Goal: Browse casually

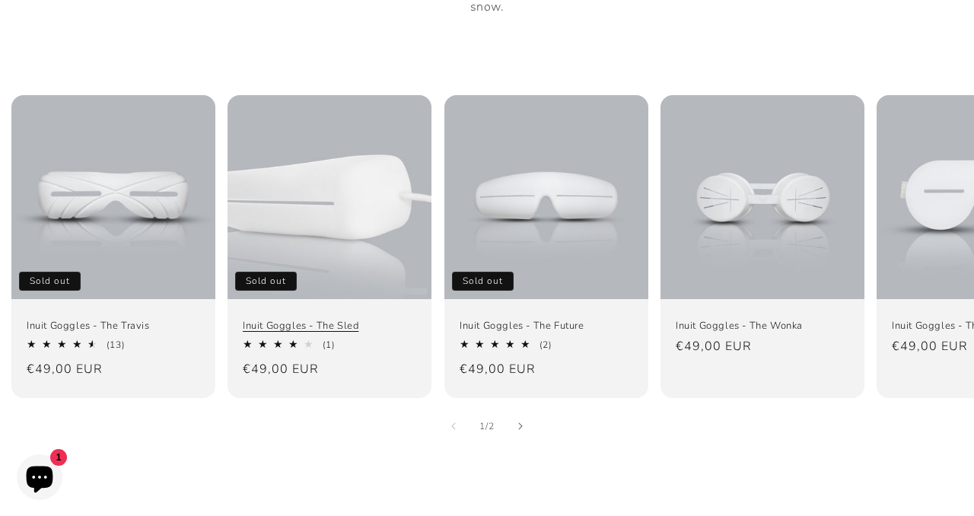
scroll to position [980, 0]
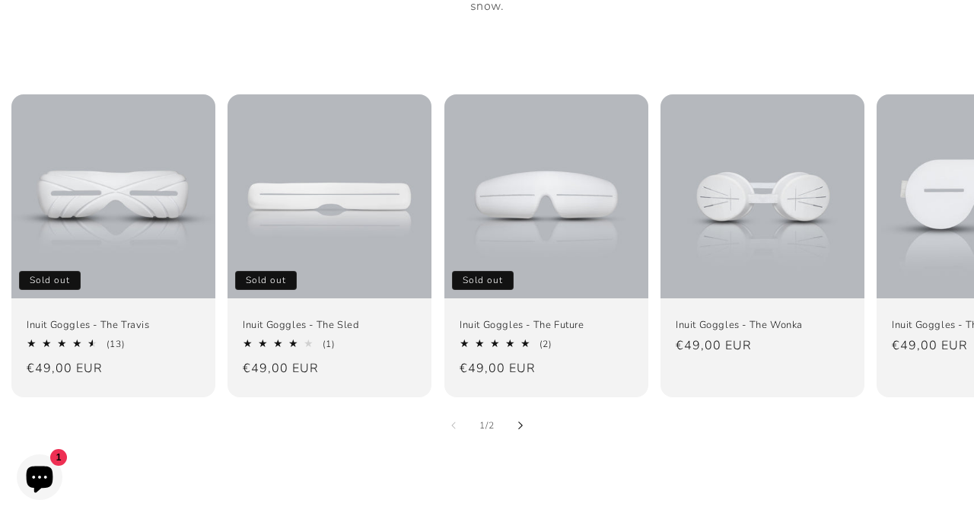
click at [522, 421] on icon "Slide right" at bounding box center [520, 425] width 5 height 8
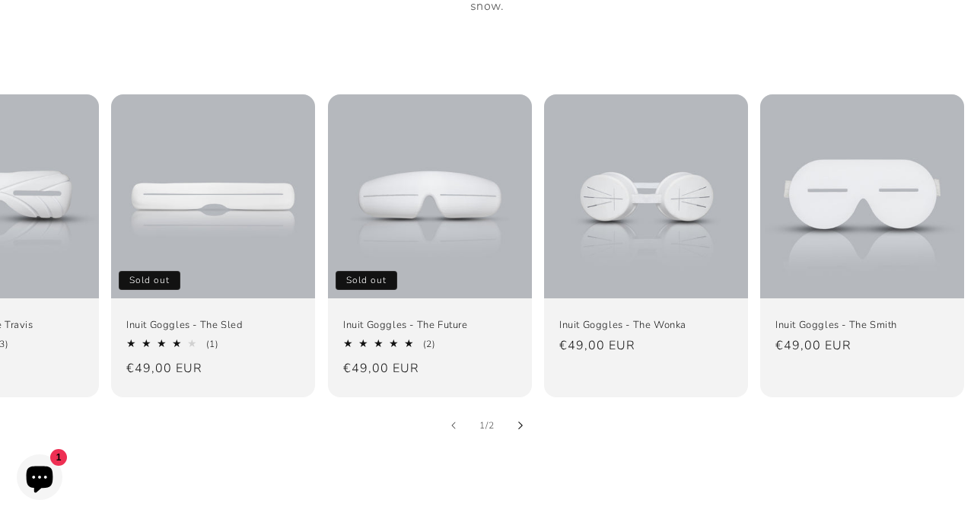
scroll to position [0, 118]
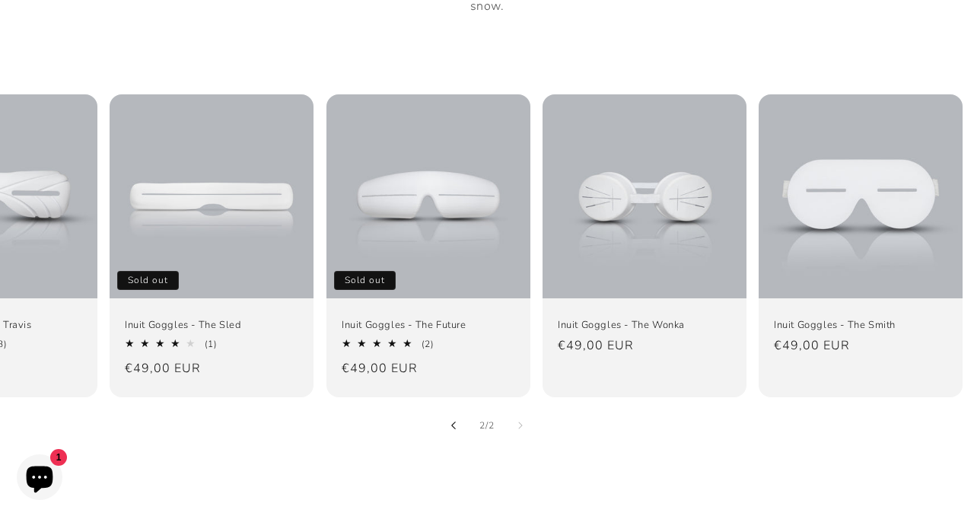
click at [450, 409] on button "Slide left" at bounding box center [453, 425] width 33 height 33
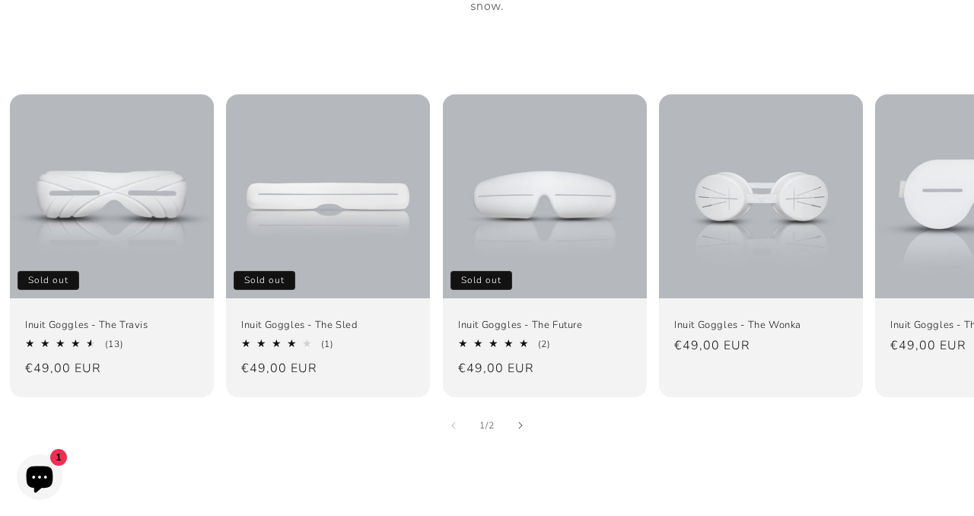
scroll to position [0, 0]
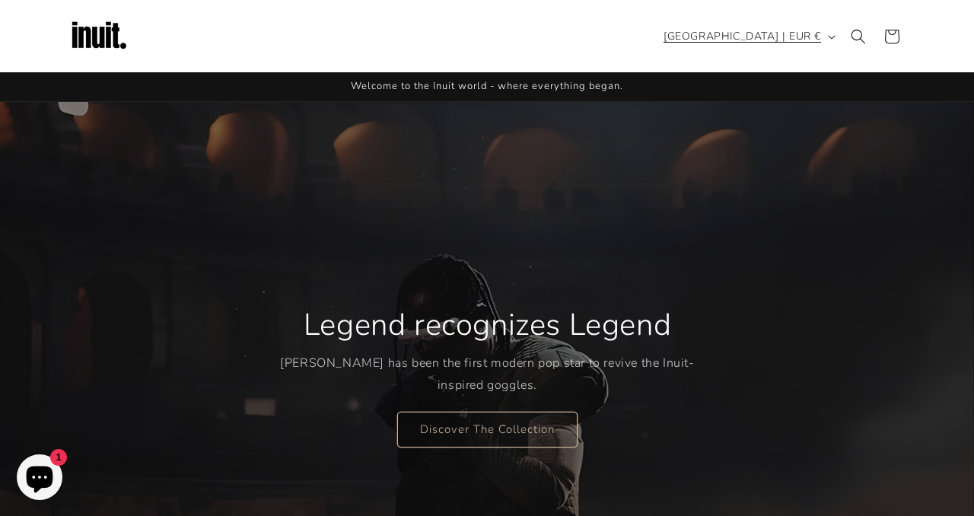
click at [827, 31] on button "[GEOGRAPHIC_DATA] | EUR €" at bounding box center [748, 36] width 187 height 29
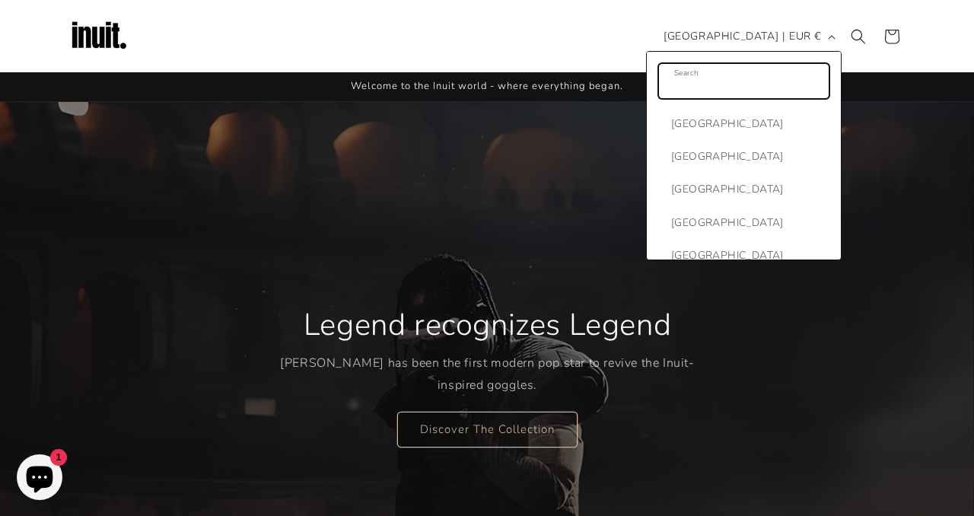
scroll to position [7667, 0]
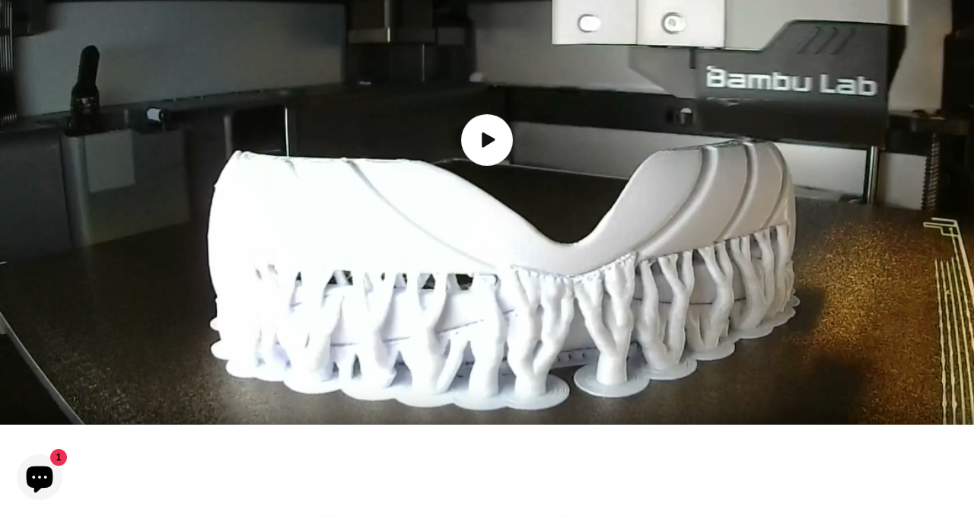
click at [504, 119] on span "Load video: How the Inuit goggles are made" at bounding box center [487, 139] width 52 height 52
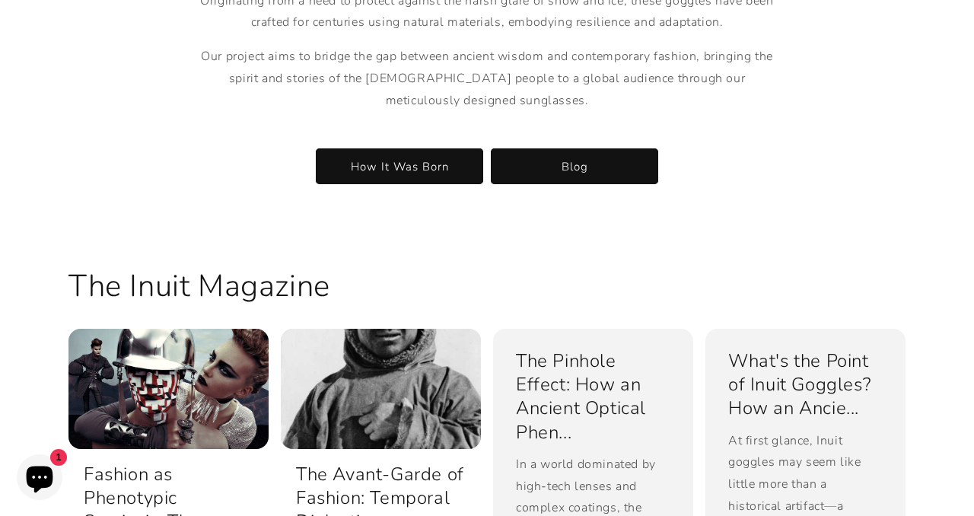
scroll to position [2560, 0]
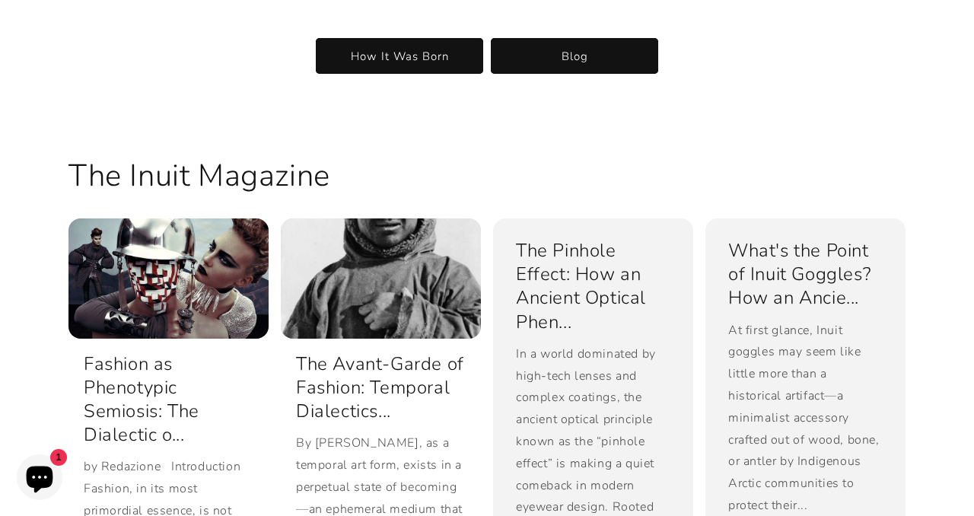
click at [489, 218] on ul "Fashion as Phenotypic Semiosis: The Dialectic o... by Redazione Introduction Fa…" at bounding box center [487, 438] width 837 height 441
click at [484, 218] on ul "Fashion as Phenotypic Semiosis: The Dialectic o... by Redazione Introduction Fa…" at bounding box center [487, 438] width 837 height 441
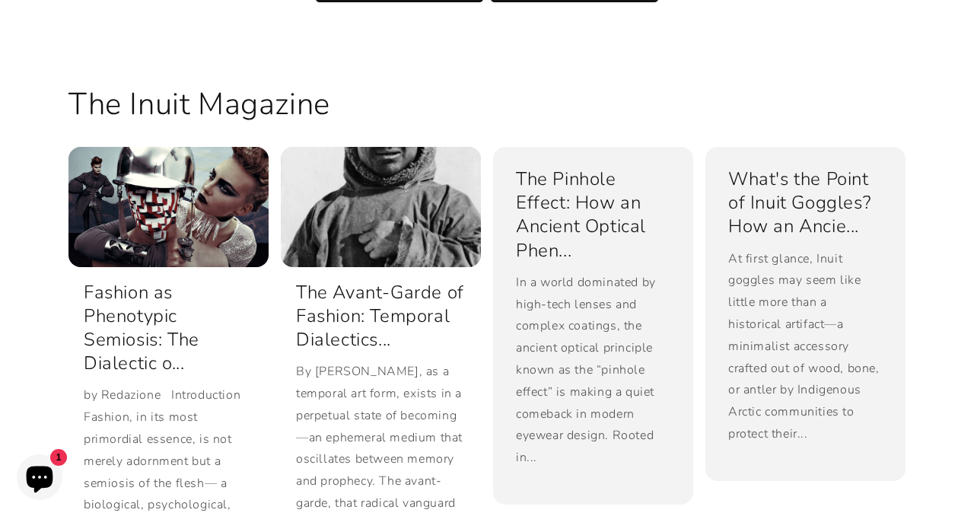
scroll to position [2638, 0]
